Goal: Information Seeking & Learning: Understand process/instructions

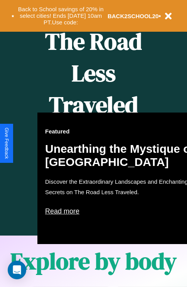
scroll to position [936, 0]
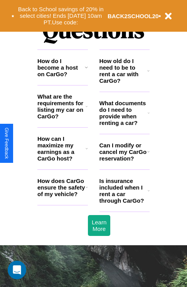
click at [149, 193] on icon at bounding box center [149, 190] width 2 height 6
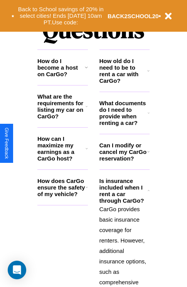
click at [124, 161] on h3 "Can I modify or cancel my CarGo reservation?" at bounding box center [124, 152] width 48 height 20
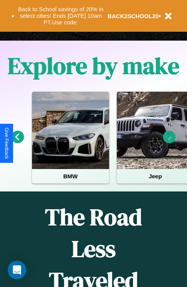
scroll to position [119, 0]
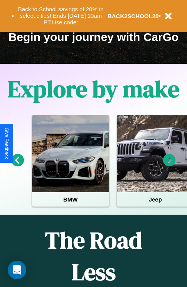
click at [170, 165] on icon at bounding box center [169, 160] width 13 height 13
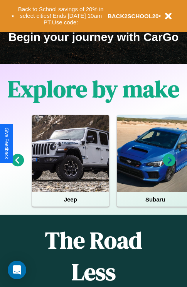
click at [170, 165] on icon at bounding box center [169, 160] width 13 height 13
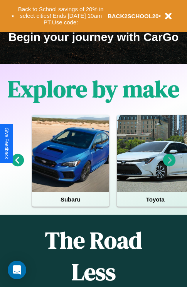
click at [170, 165] on icon at bounding box center [169, 160] width 13 height 13
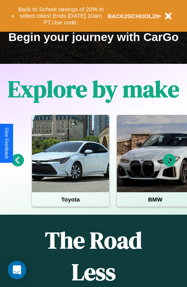
click at [170, 165] on icon at bounding box center [169, 160] width 13 height 13
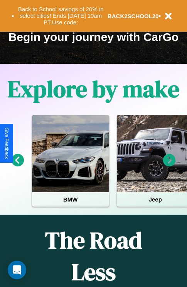
click at [170, 165] on icon at bounding box center [169, 160] width 13 height 13
